Goal: Navigation & Orientation: Find specific page/section

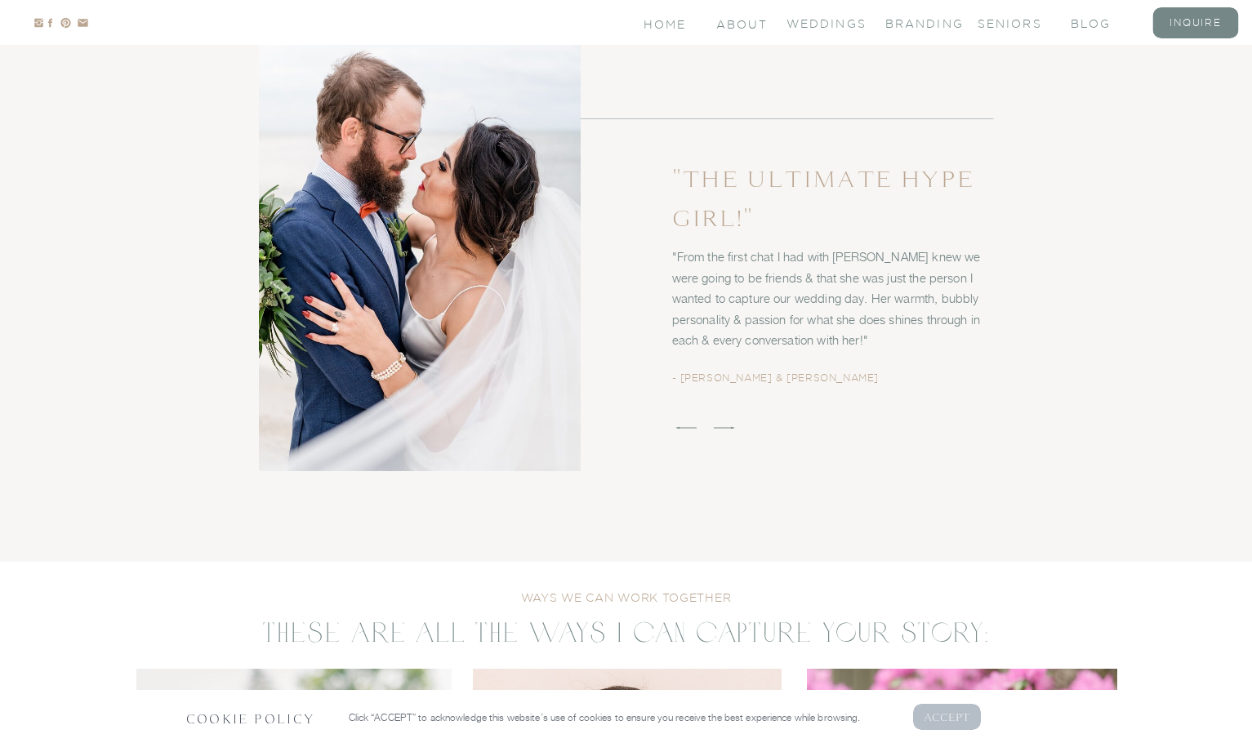
scroll to position [2728, 0]
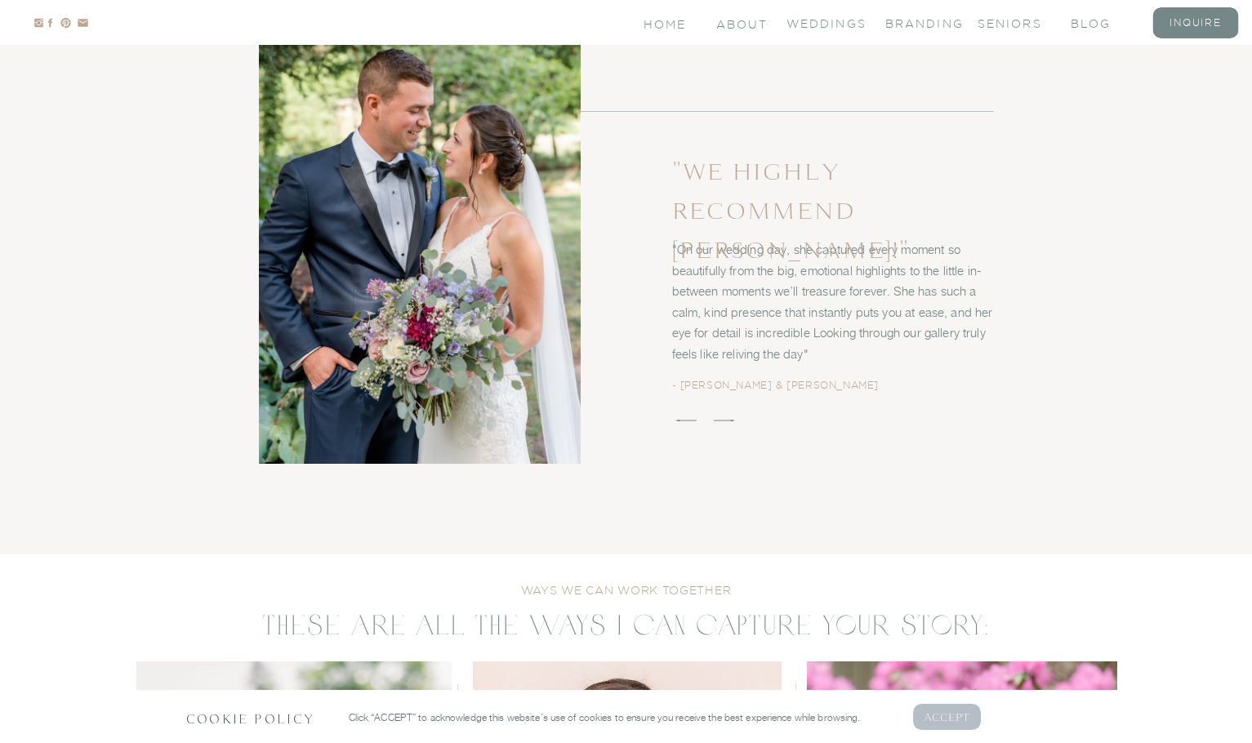
click at [733, 424] on icon at bounding box center [725, 421] width 28 height 28
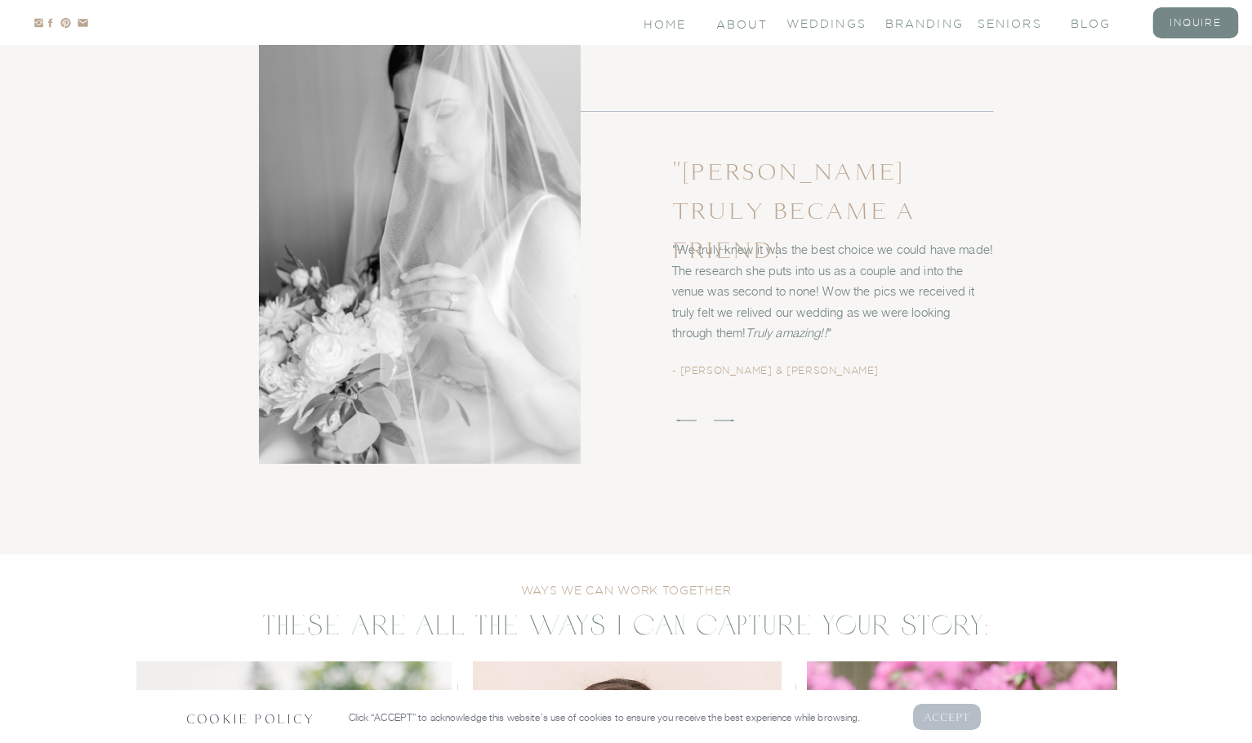
click at [733, 424] on icon at bounding box center [725, 421] width 28 height 28
click at [728, 426] on icon at bounding box center [725, 421] width 28 height 28
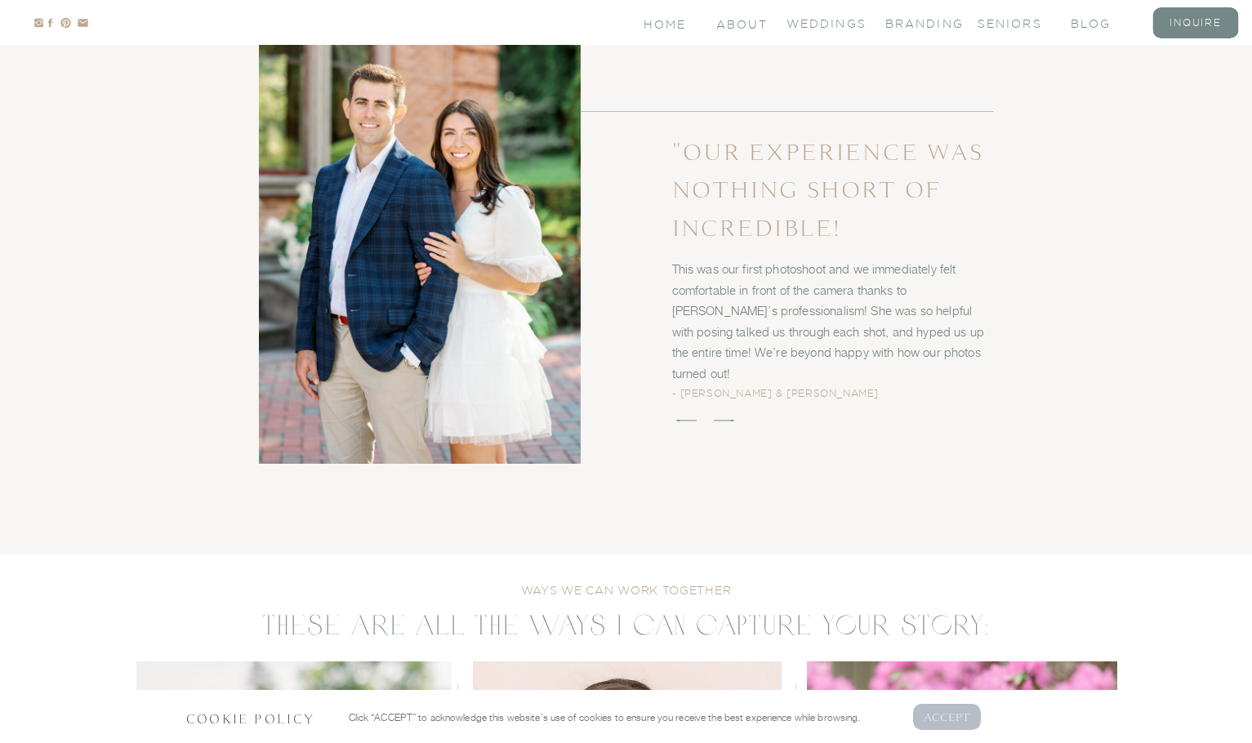
click at [728, 426] on icon at bounding box center [725, 421] width 28 height 28
click at [721, 417] on icon at bounding box center [725, 421] width 28 height 28
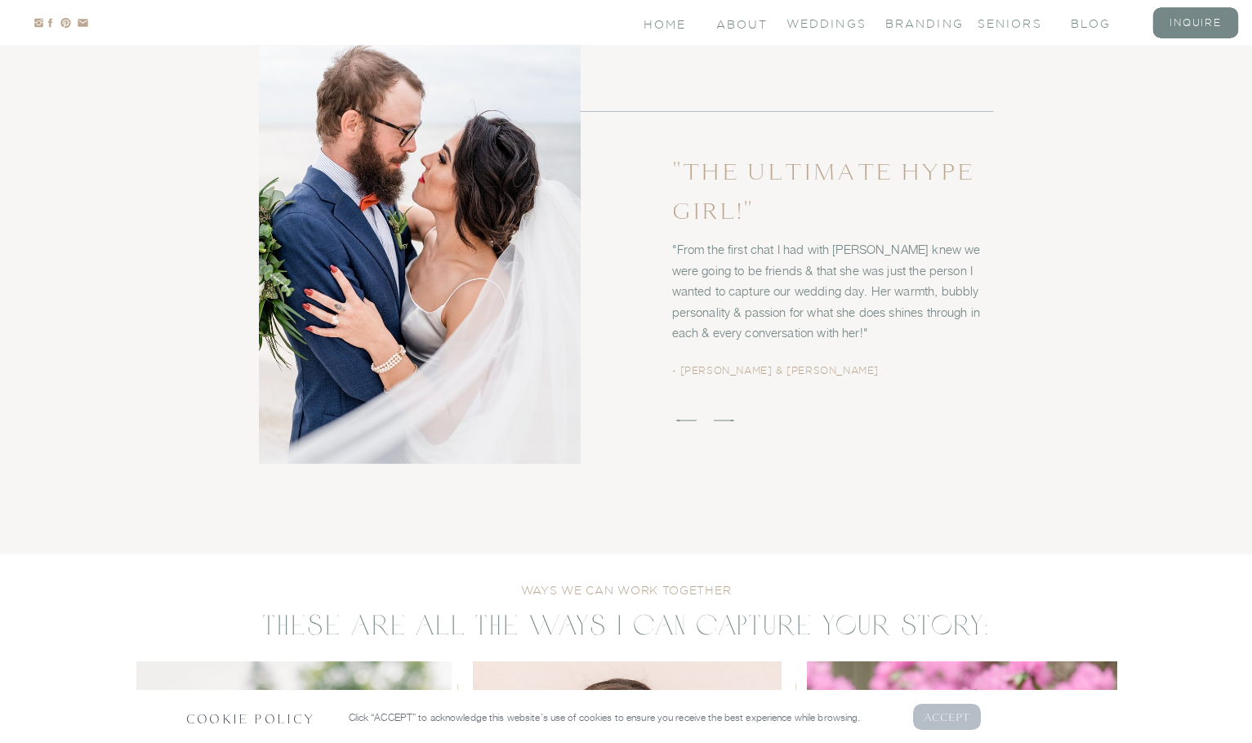
click at [721, 417] on icon at bounding box center [725, 421] width 28 height 28
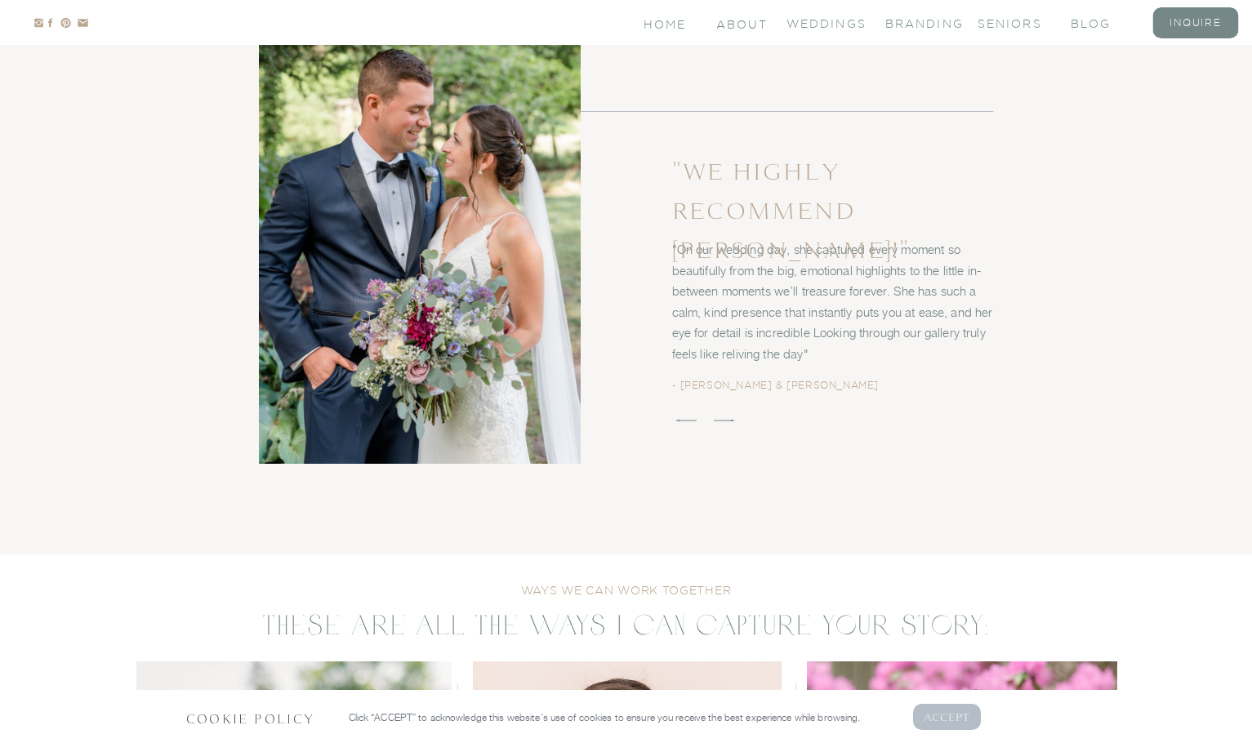
click at [708, 422] on div "inquire blog seniors About Home Open Menu Weddings branding Blog Home About Wed…" at bounding box center [626, 724] width 1252 height 6904
click at [718, 418] on icon at bounding box center [725, 421] width 28 height 28
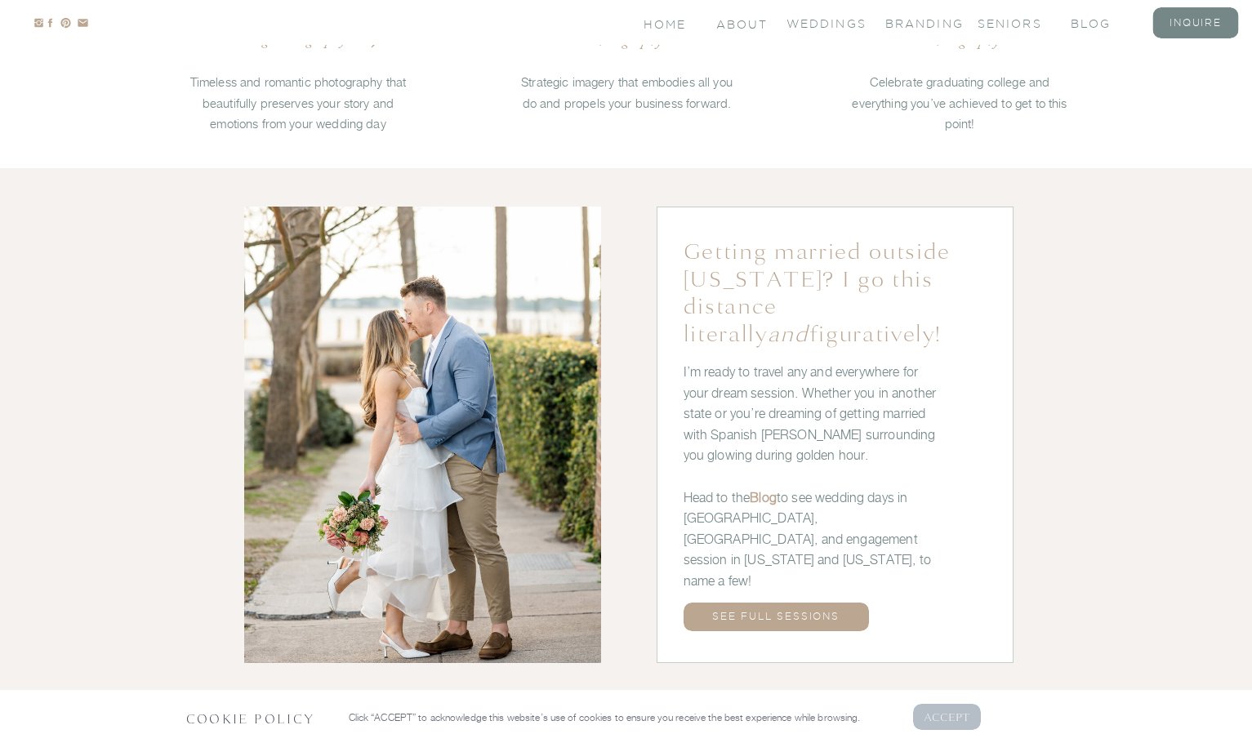
scroll to position [3843, 0]
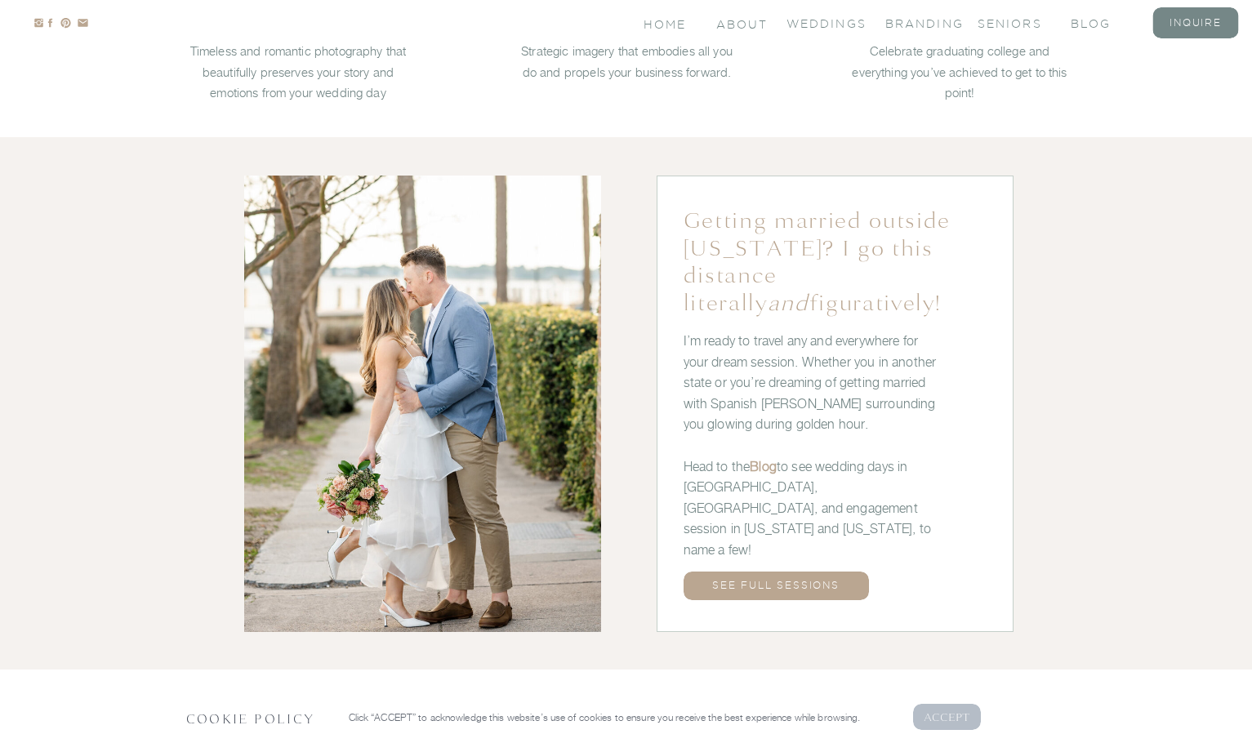
click at [969, 721] on p "AcCEPT" at bounding box center [947, 717] width 47 height 16
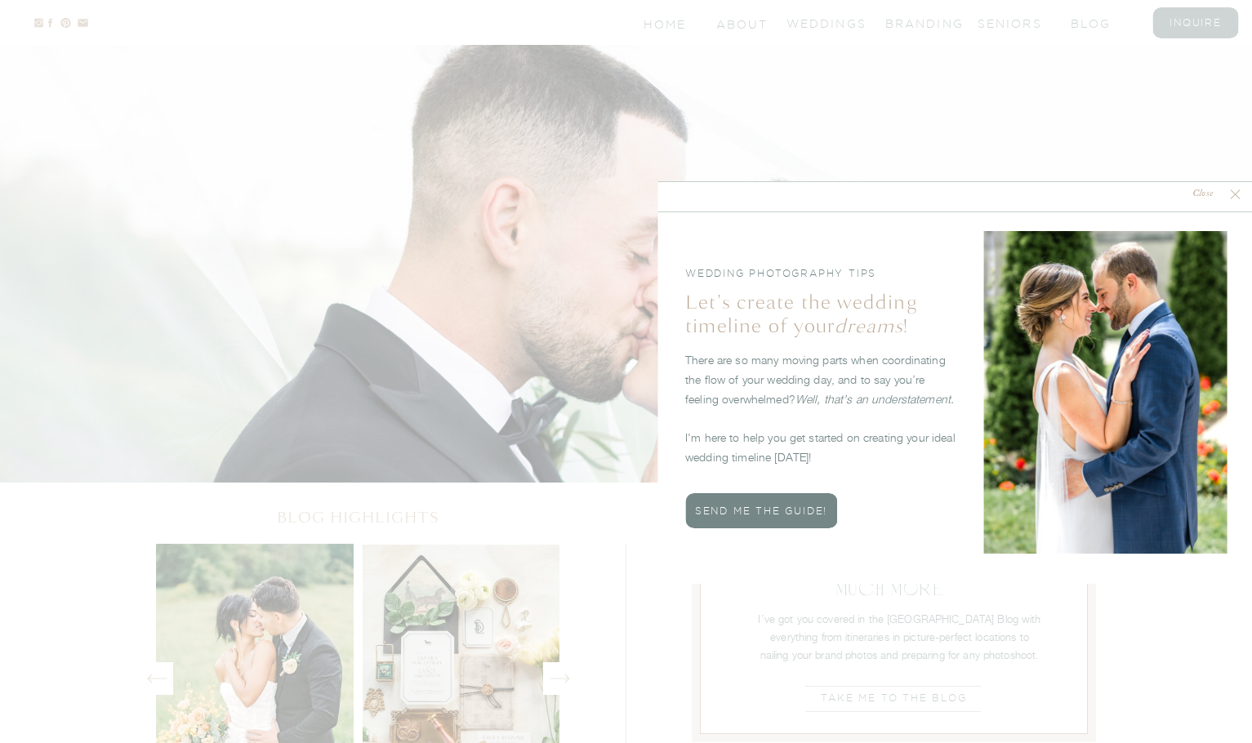
scroll to position [5006, 0]
click at [1194, 198] on nav "Close" at bounding box center [1203, 195] width 48 height 16
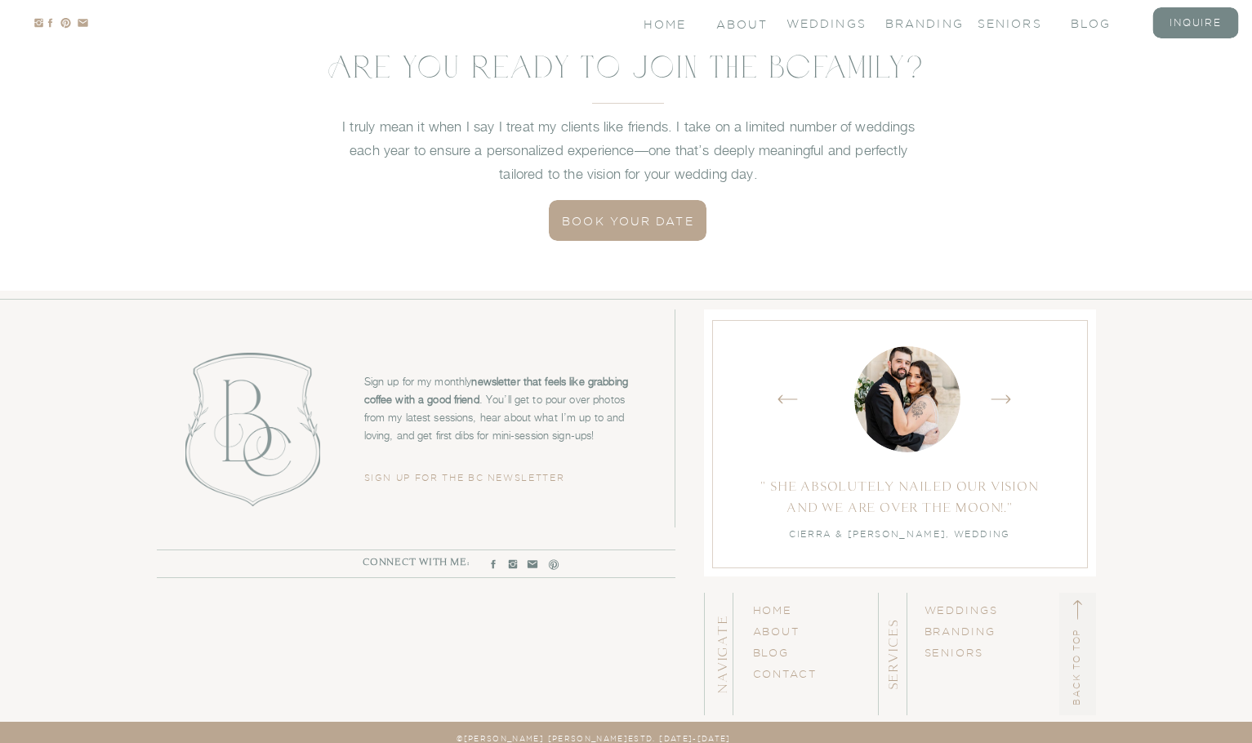
scroll to position [6138, 0]
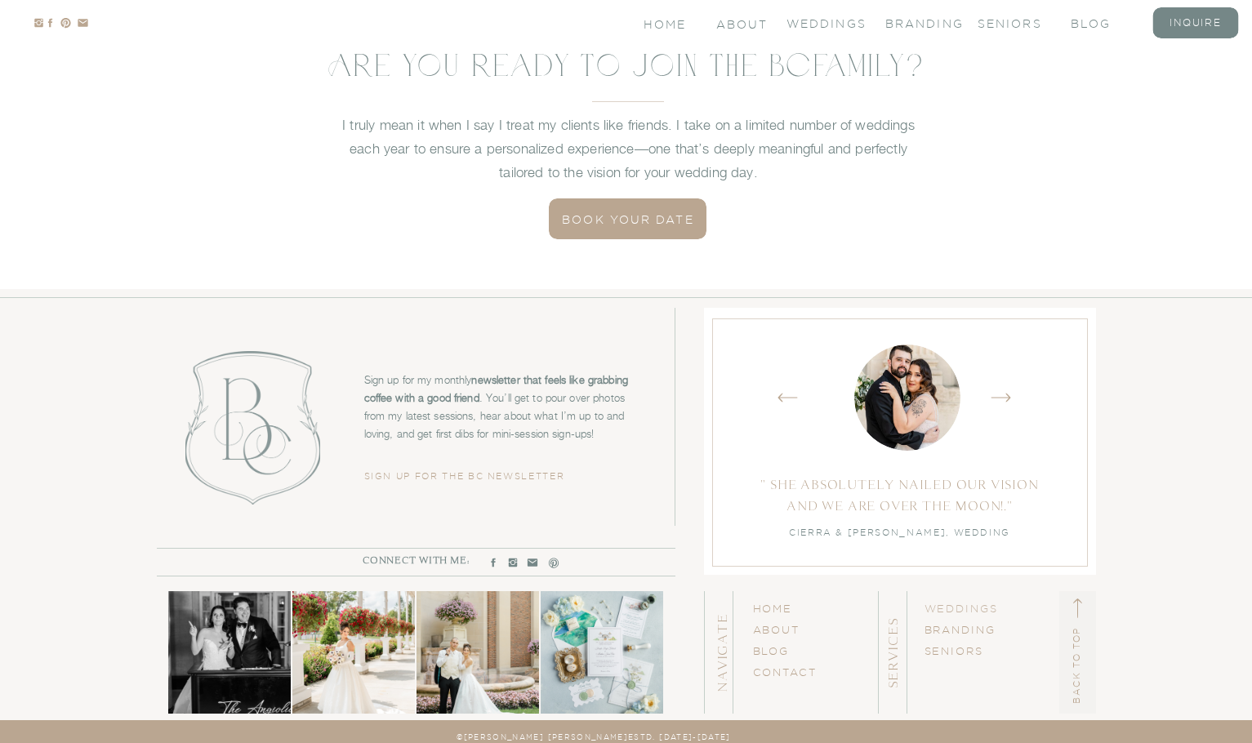
click at [952, 605] on link "WEDDINGs" at bounding box center [962, 608] width 74 height 11
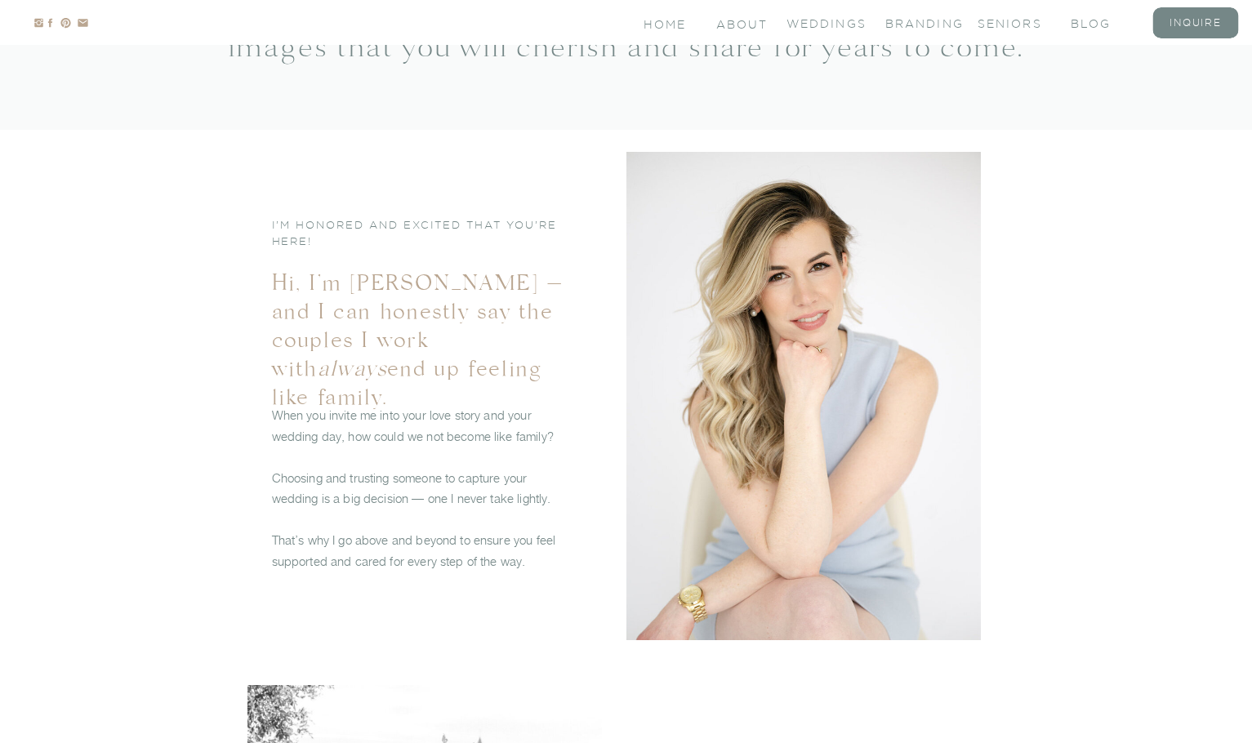
scroll to position [1907, 0]
